Goal: Task Accomplishment & Management: Complete application form

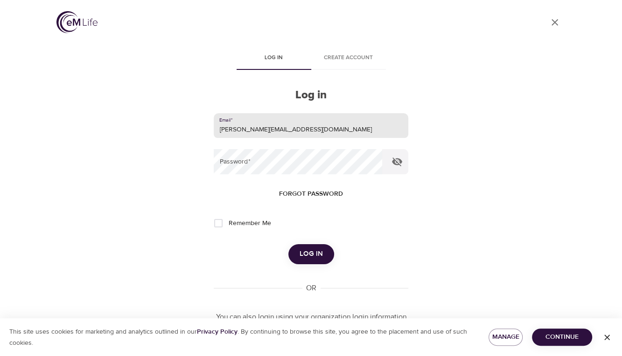
type input "willie.loyal@cnoinc.com"
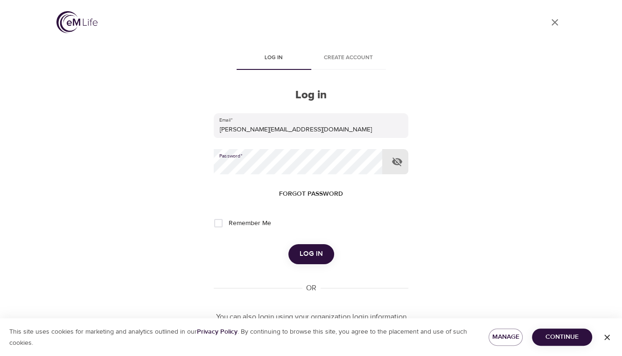
click at [288, 244] on button "Log in" at bounding box center [311, 254] width 46 height 20
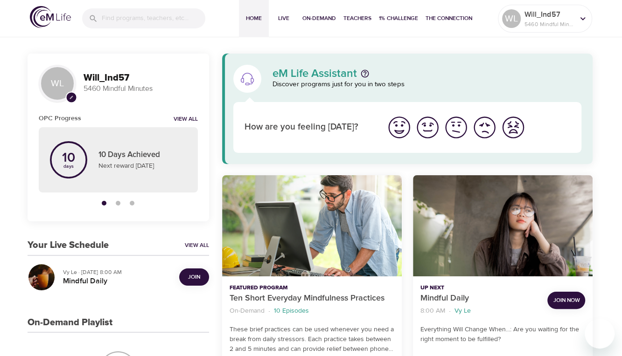
click at [194, 279] on span "Join" at bounding box center [194, 277] width 12 height 10
click at [194, 279] on div "Join" at bounding box center [193, 277] width 37 height 25
click at [567, 302] on span "Join Now" at bounding box center [566, 301] width 27 height 10
